Goal: Information Seeking & Learning: Find specific fact

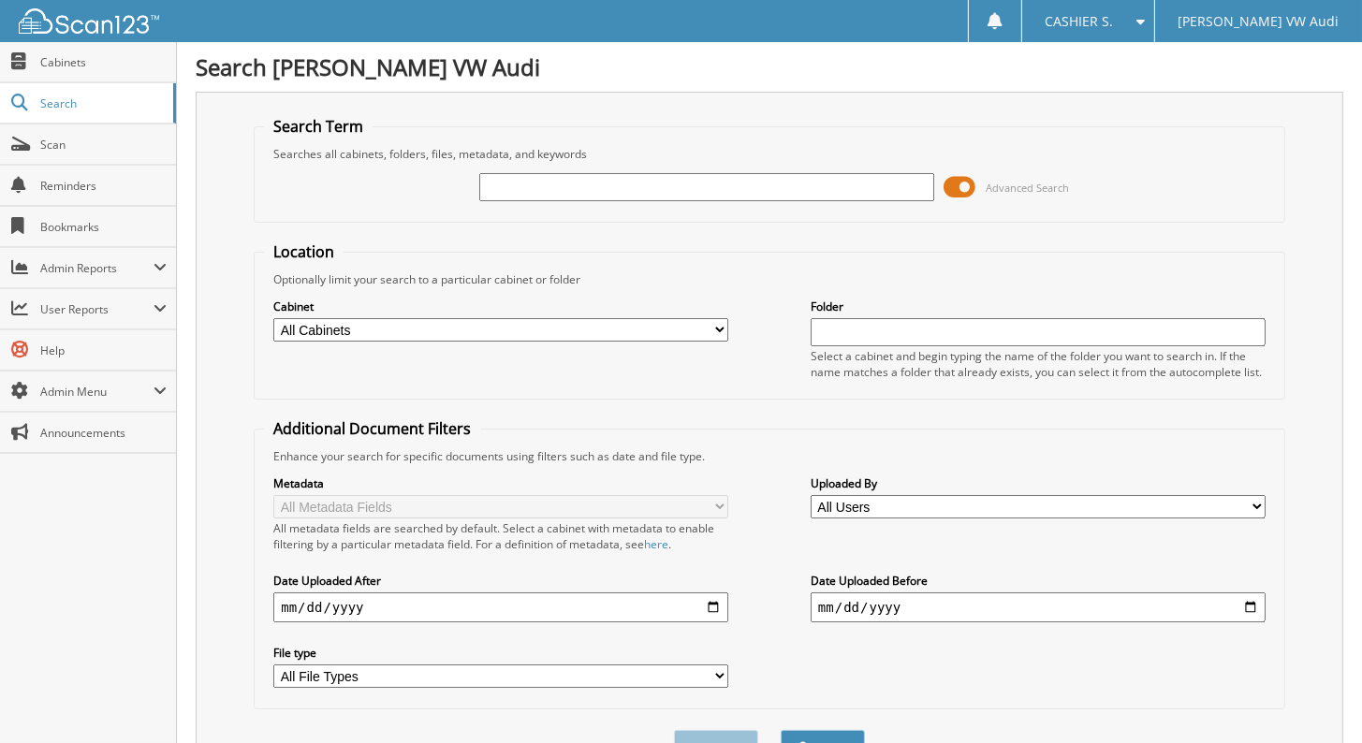
click at [777, 171] on div at bounding box center [706, 187] width 455 height 32
click at [782, 175] on input "text" at bounding box center [706, 187] width 455 height 28
type input "[DATE]"
click at [781, 730] on button "Search" at bounding box center [823, 747] width 84 height 35
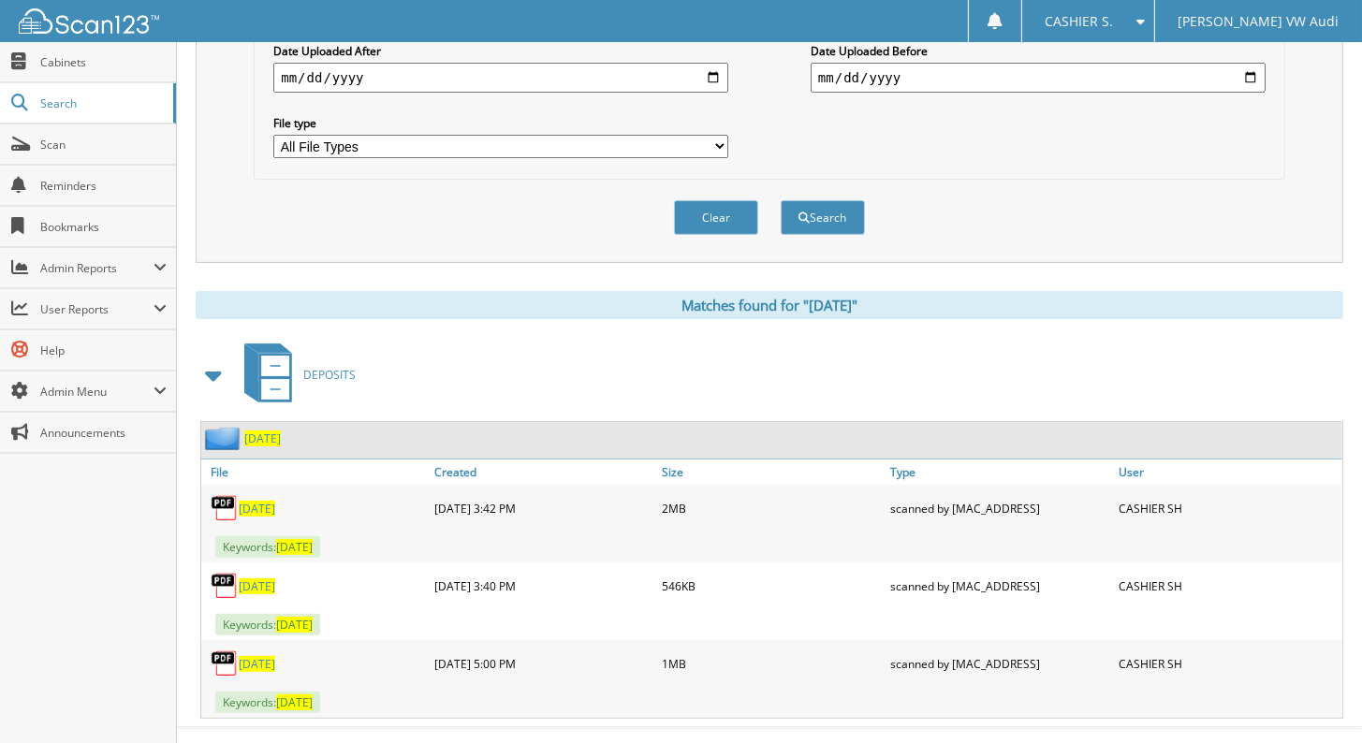
scroll to position [539, 0]
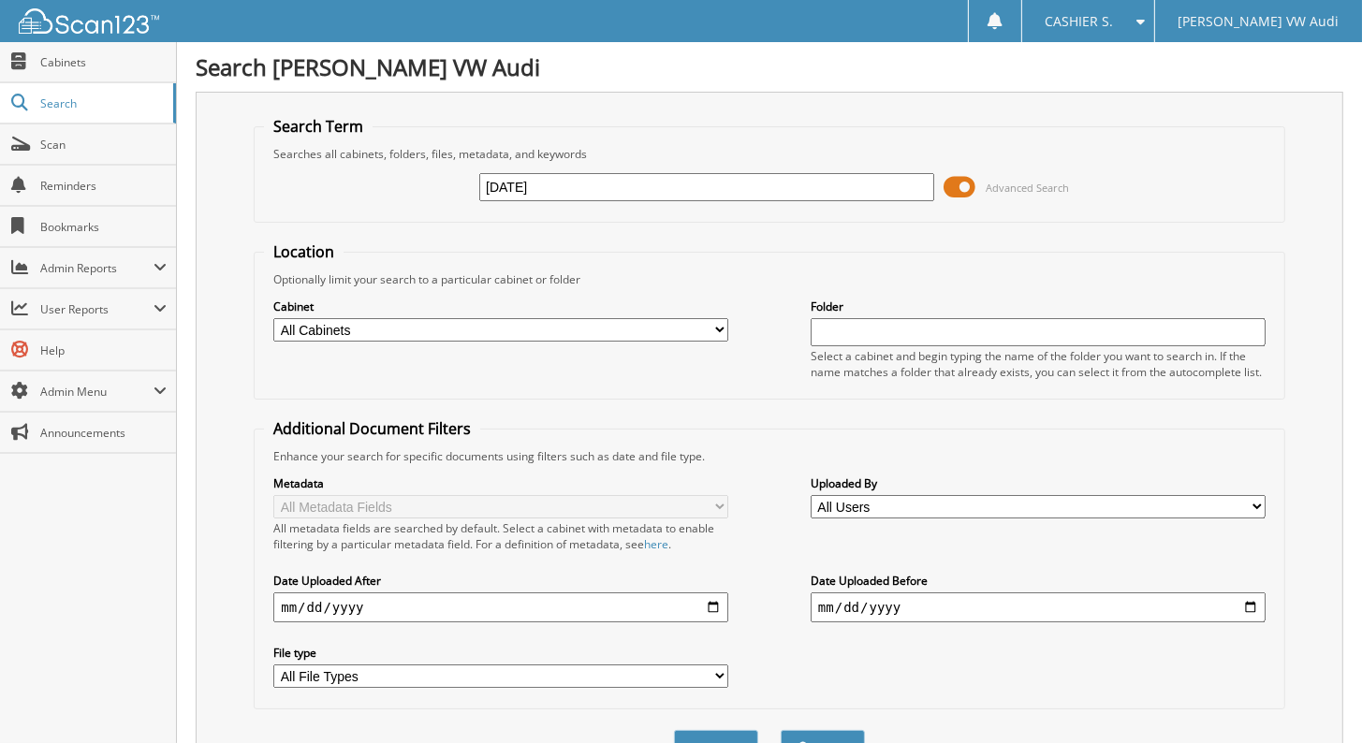
click at [1318, 220] on div "Search Term Searches all cabinets, folders, files, metadata, and keywords [DATE…" at bounding box center [770, 442] width 1148 height 701
click at [718, 665] on select "All File Types HTM JPEG PDF PNG XLSX ZIP" at bounding box center [500, 676] width 455 height 23
click at [810, 669] on div "Metadata All Metadata Fields All metadata fields are searched by default. Selec…" at bounding box center [769, 581] width 1010 height 235
